Goal: Browse casually: Explore the website without a specific task or goal

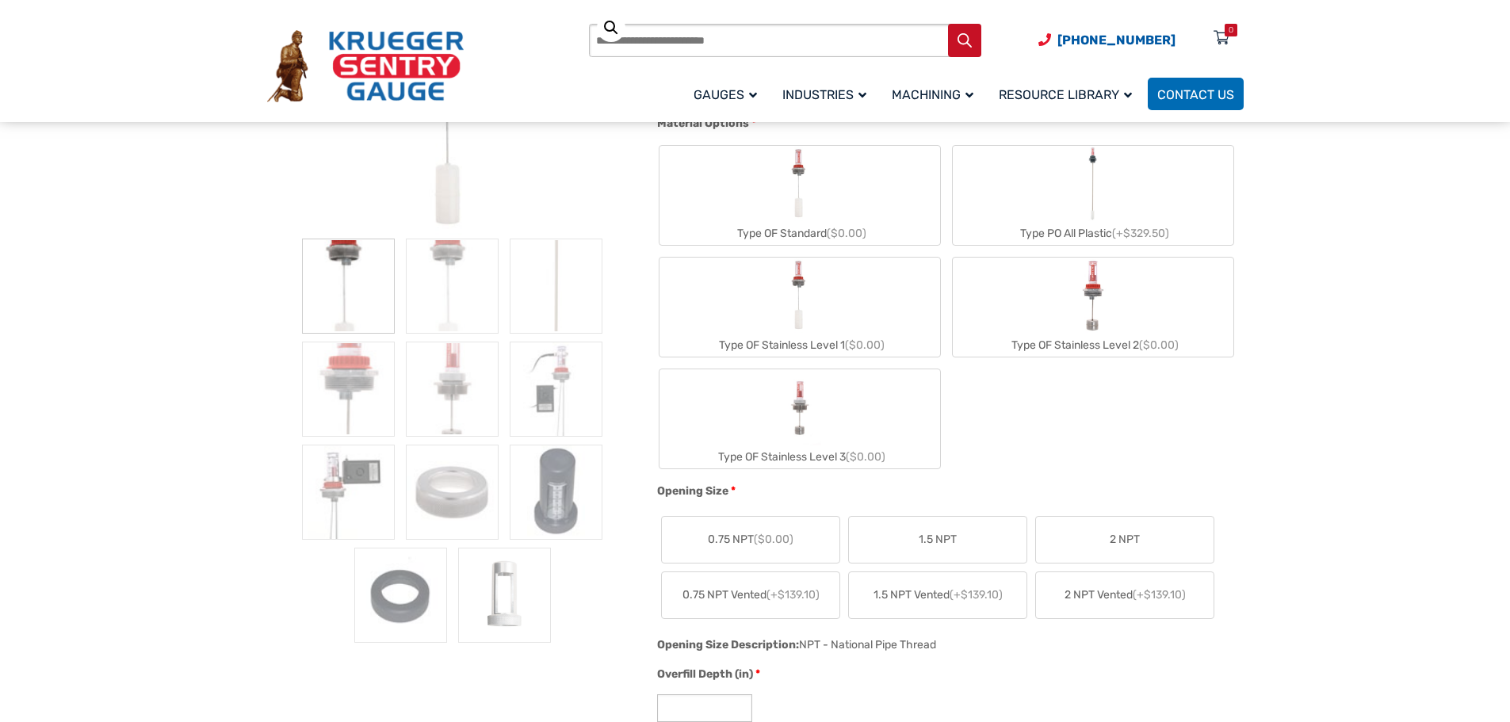
scroll to position [476, 0]
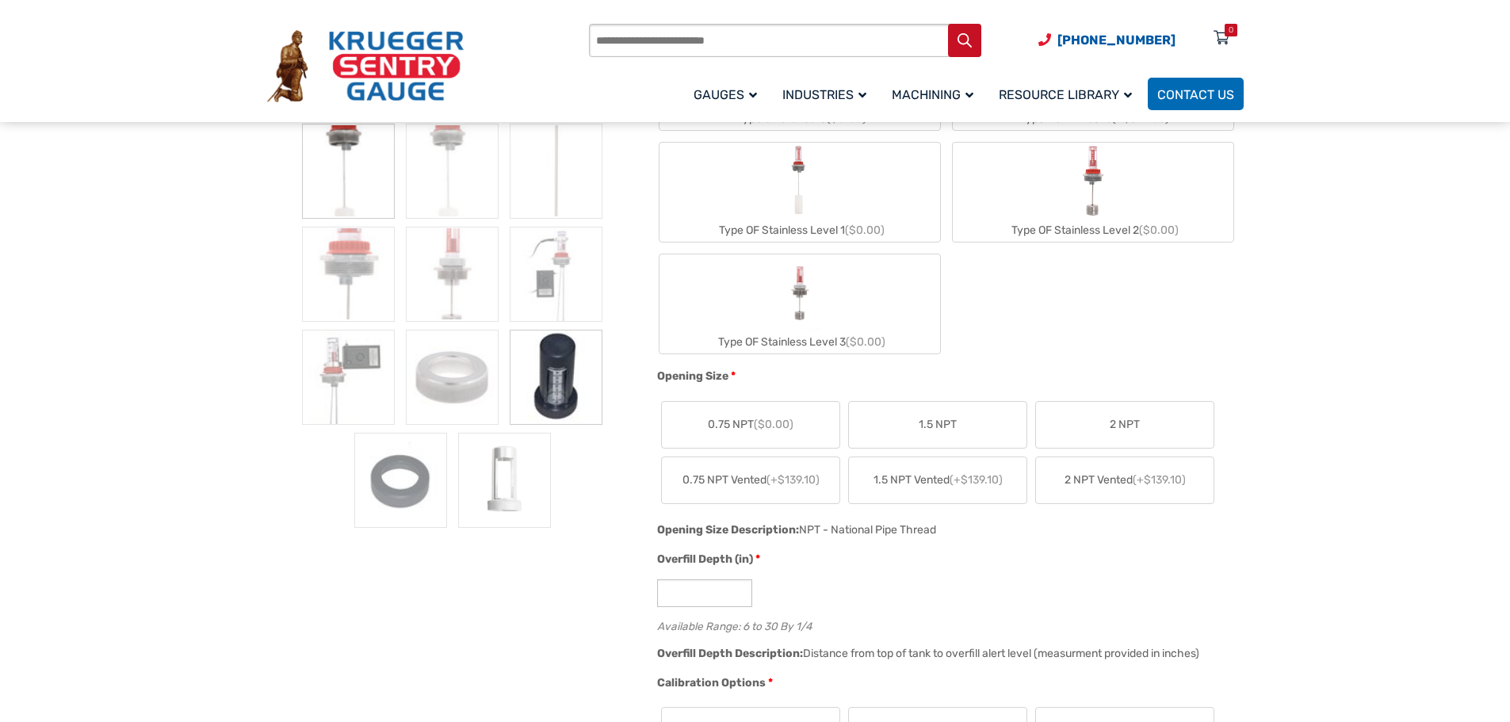
click at [566, 389] on img at bounding box center [556, 377] width 93 height 95
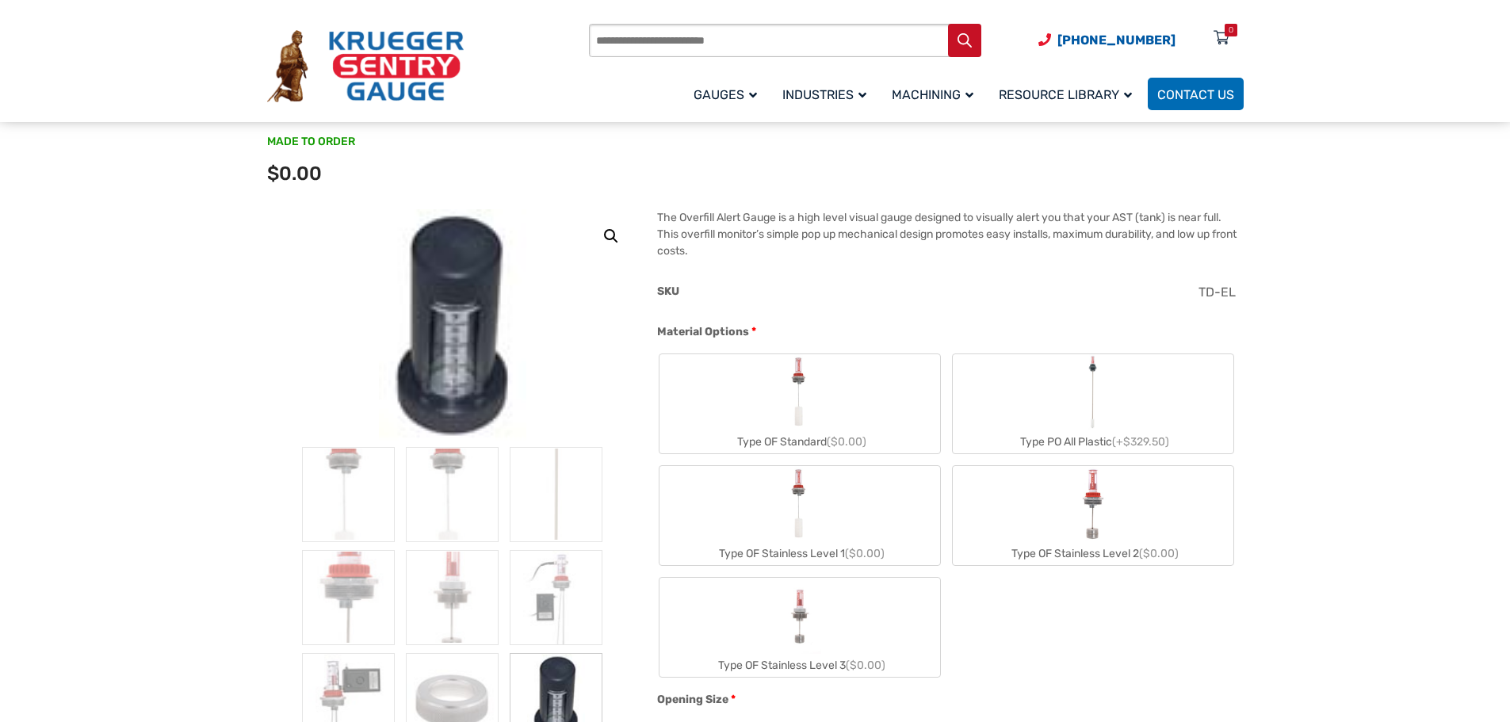
scroll to position [159, 0]
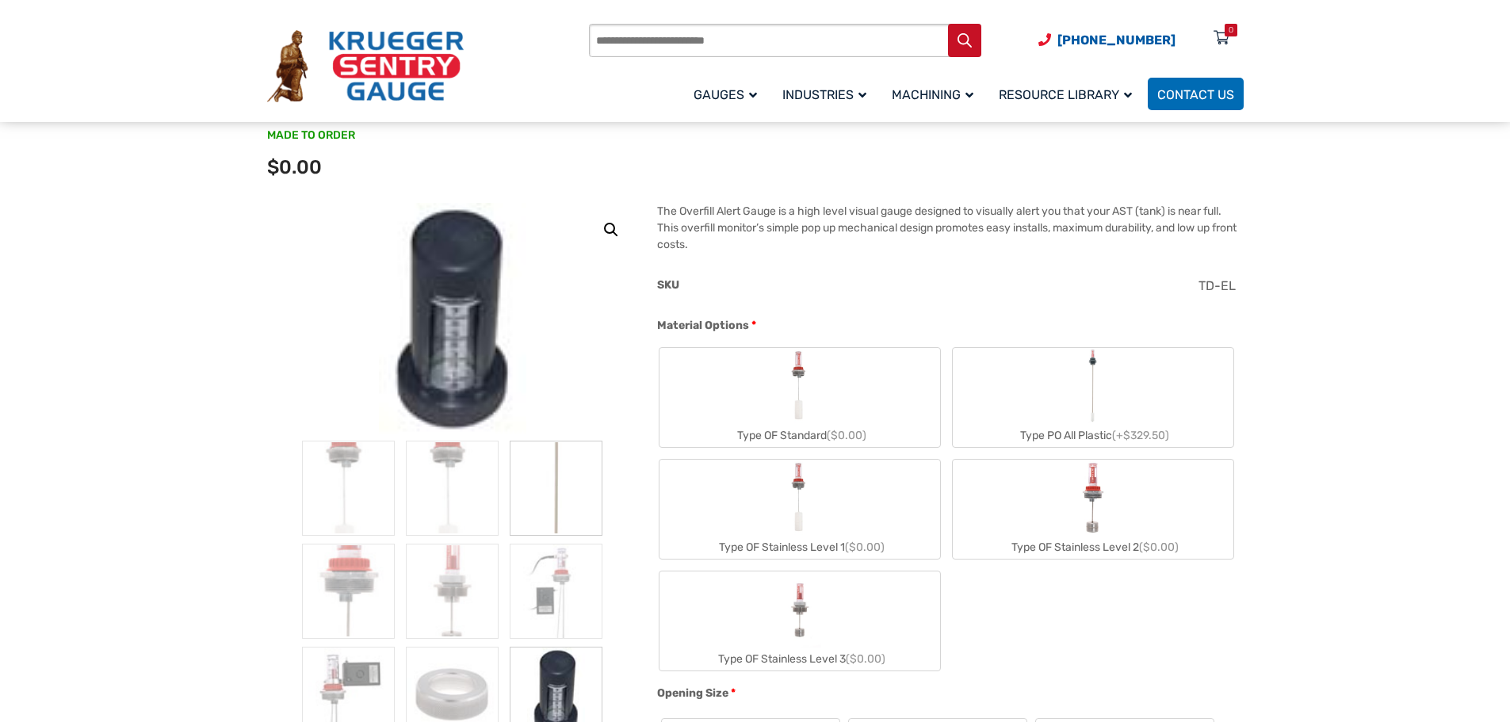
click at [555, 501] on img at bounding box center [556, 488] width 93 height 95
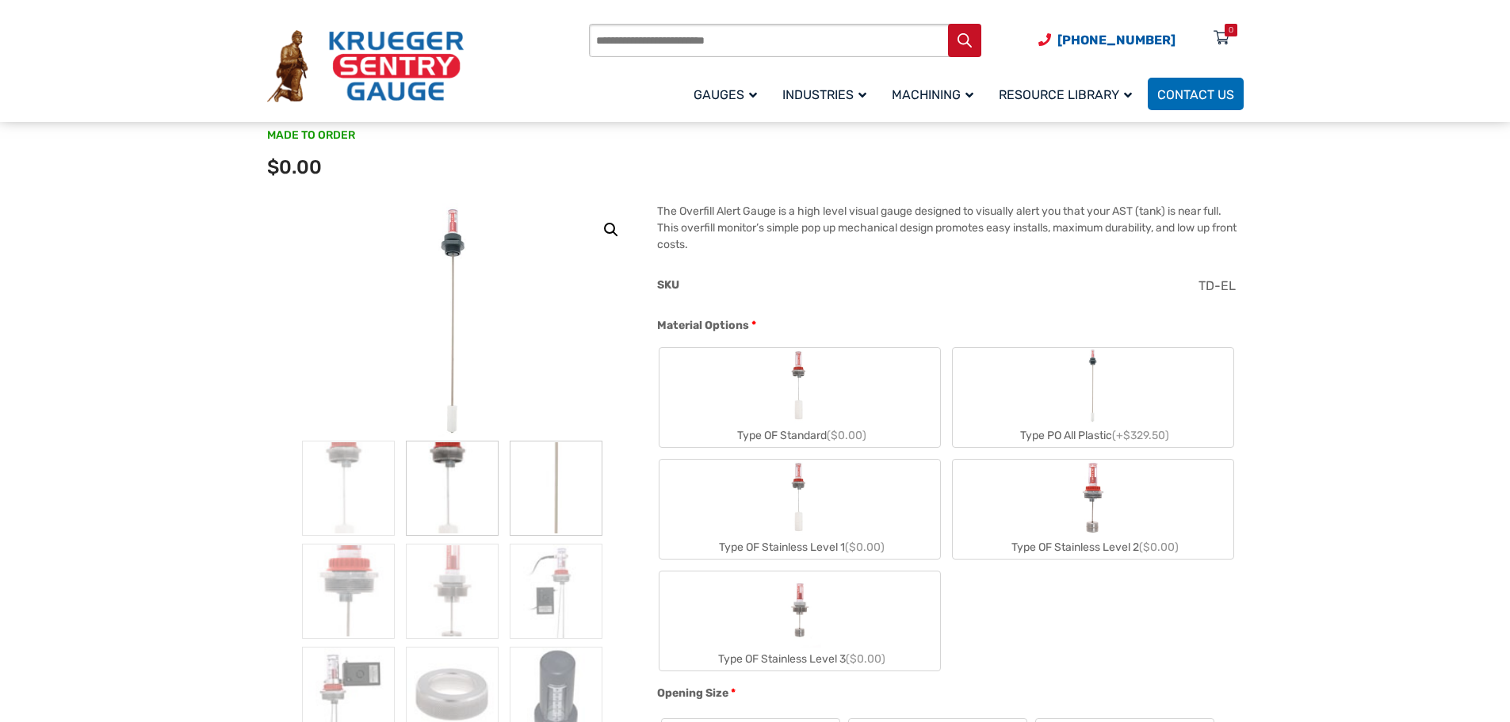
click at [468, 491] on img at bounding box center [452, 488] width 93 height 95
click at [473, 590] on img at bounding box center [452, 591] width 93 height 95
click at [539, 601] on img at bounding box center [556, 591] width 93 height 95
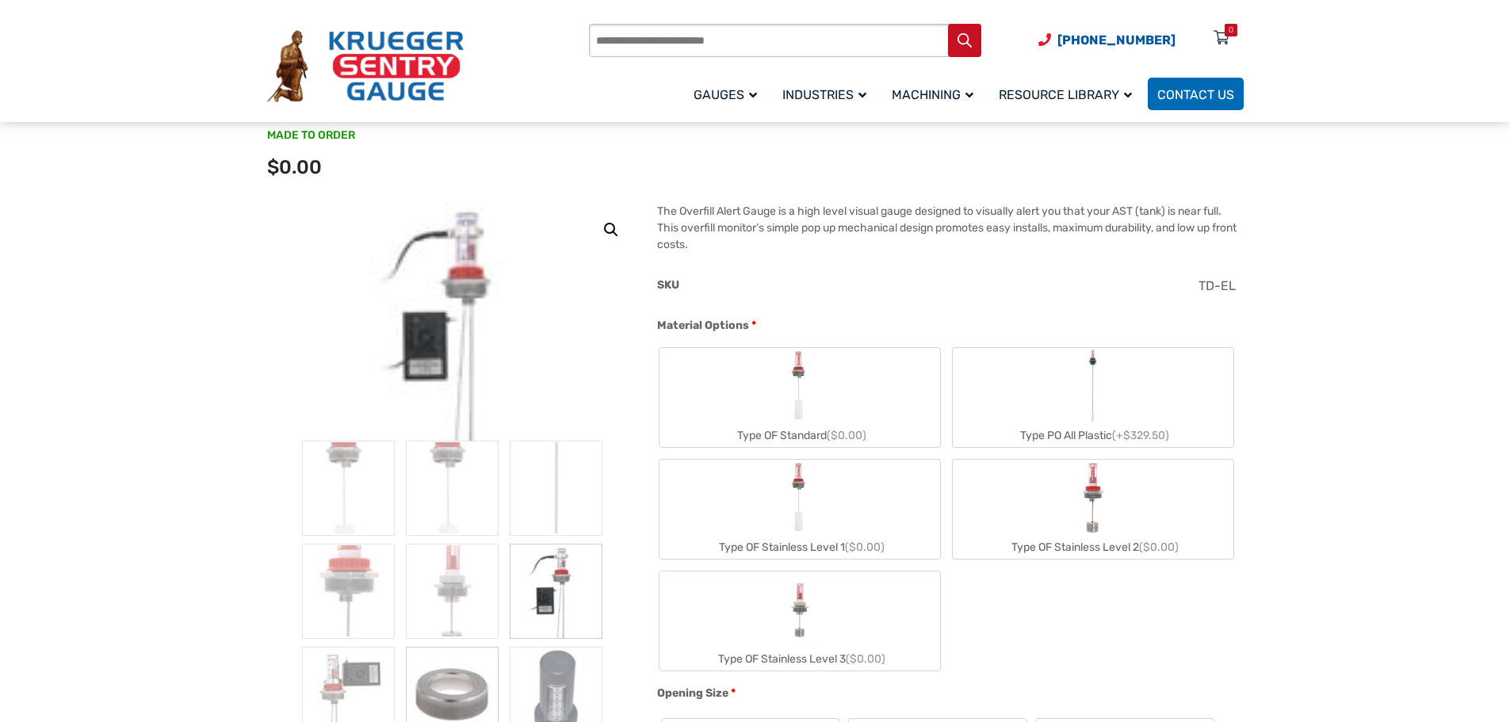
click at [441, 692] on img at bounding box center [452, 694] width 93 height 95
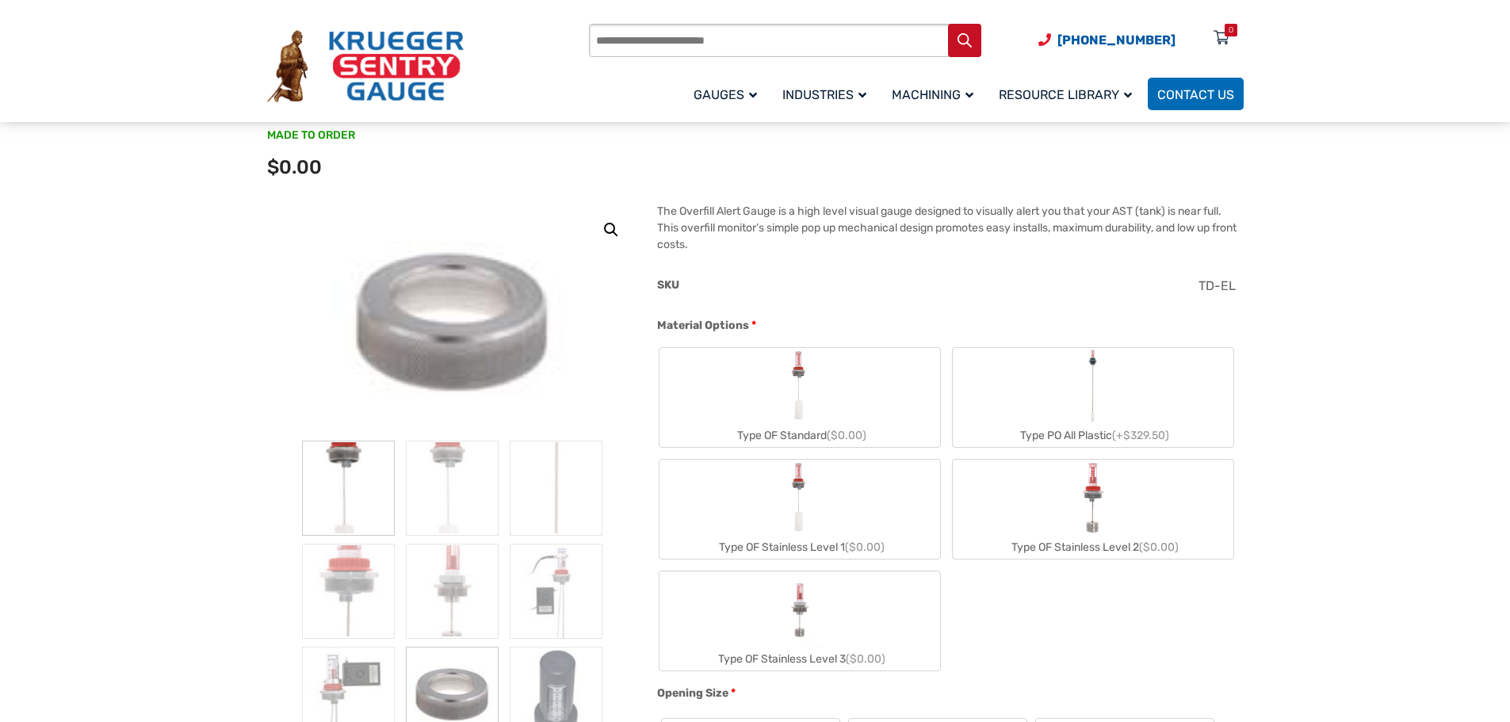
click at [375, 503] on img at bounding box center [348, 488] width 93 height 95
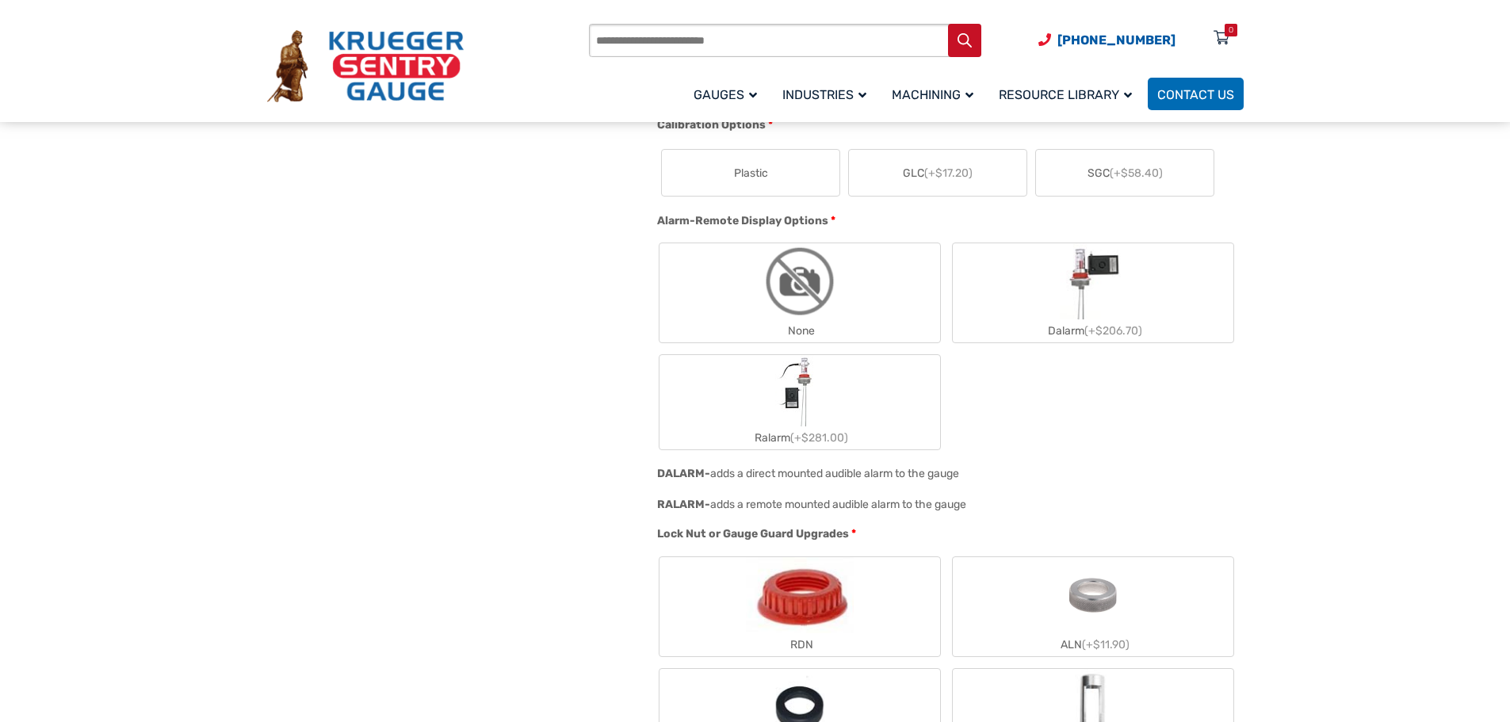
scroll to position [1030, 0]
click at [818, 393] on img "Ralarm" at bounding box center [800, 393] width 50 height 71
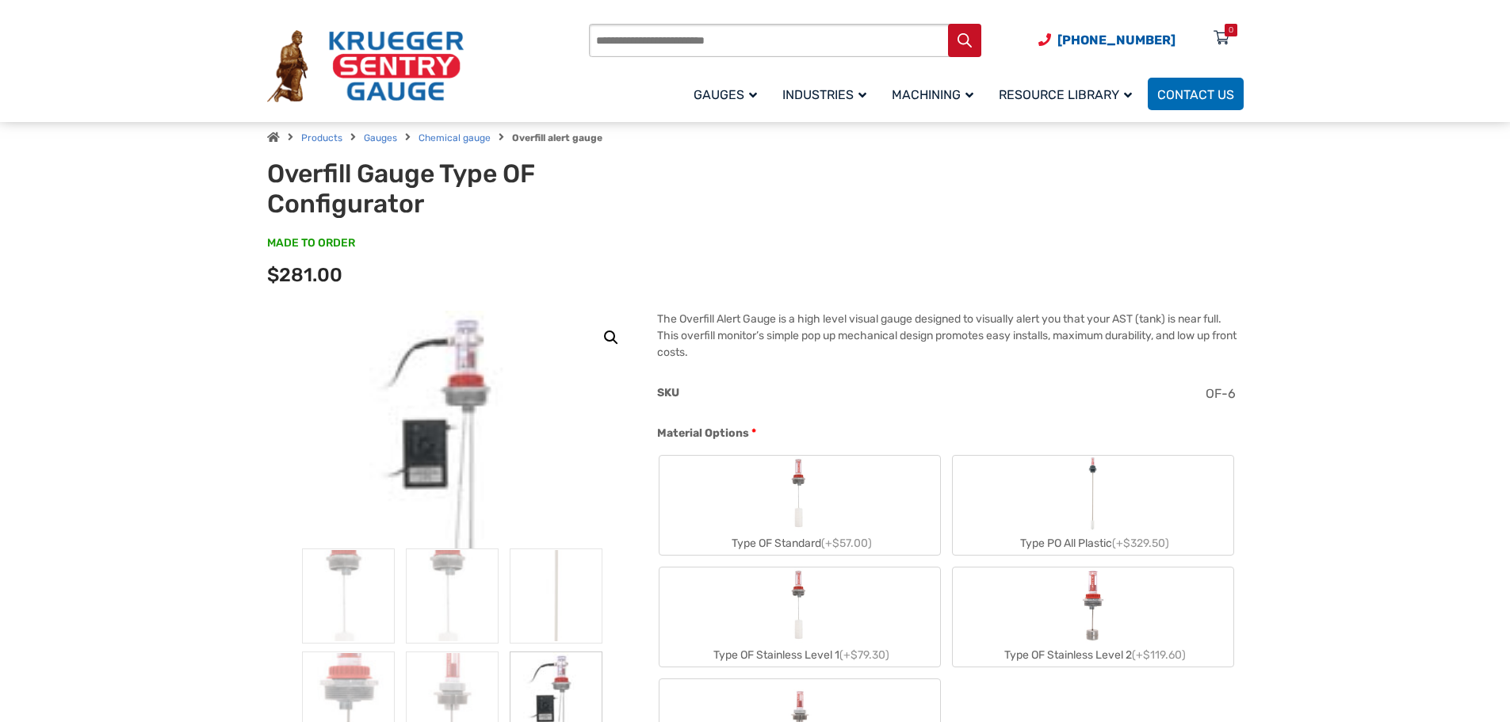
scroll to position [79, 0]
